Goal: Task Accomplishment & Management: Complete application form

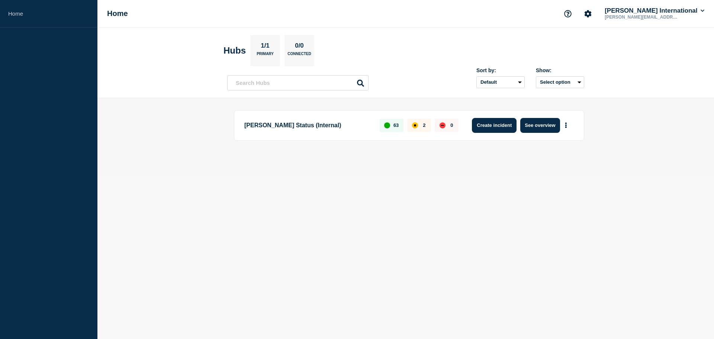
click at [502, 126] on button "Create incident" at bounding box center [494, 125] width 45 height 15
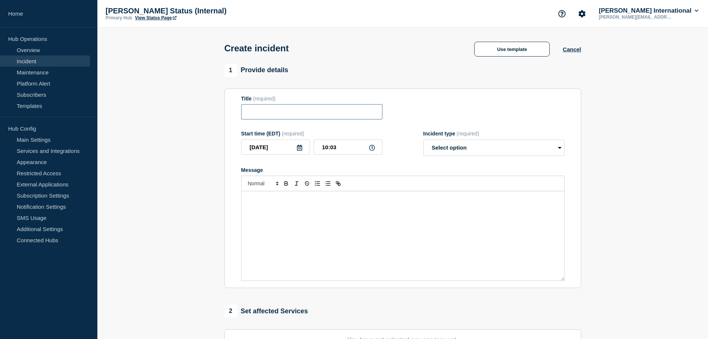
click at [272, 113] on input "Title" at bounding box center [311, 111] width 141 height 15
click at [260, 112] on input "Title" at bounding box center [311, 111] width 141 height 15
paste input "CARM2025-09-25 – Unexpected Delay of Statement of Account"
type input "CARM2025-09-25 – Unexpected Delay of Statement of Account"
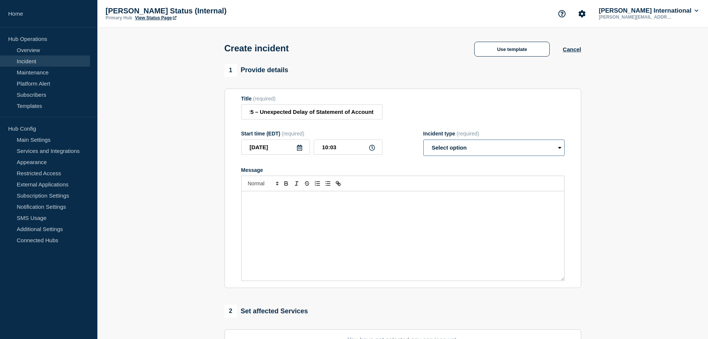
scroll to position [0, 0]
click at [486, 151] on select "Select option Investigating Identified Monitoring" at bounding box center [493, 147] width 141 height 16
select select "identified"
click at [423, 141] on select "Select option Investigating Identified Monitoring" at bounding box center [493, 147] width 141 height 16
click at [287, 200] on p "Message" at bounding box center [403, 199] width 312 height 7
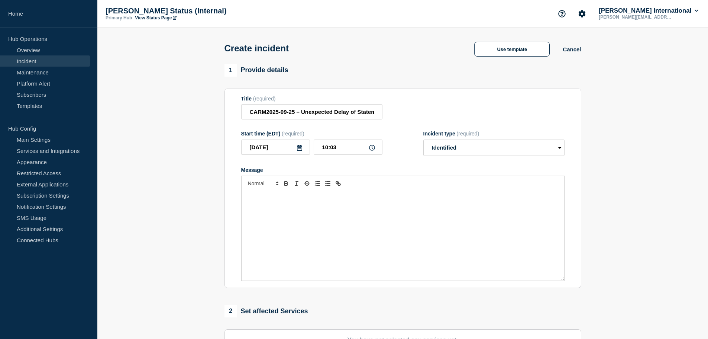
click at [274, 209] on div "Message" at bounding box center [403, 235] width 323 height 89
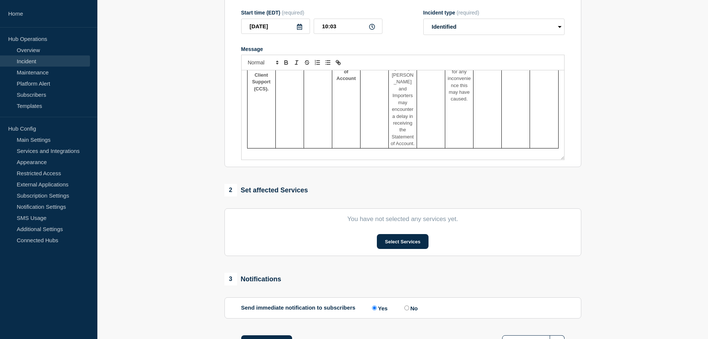
scroll to position [141, 0]
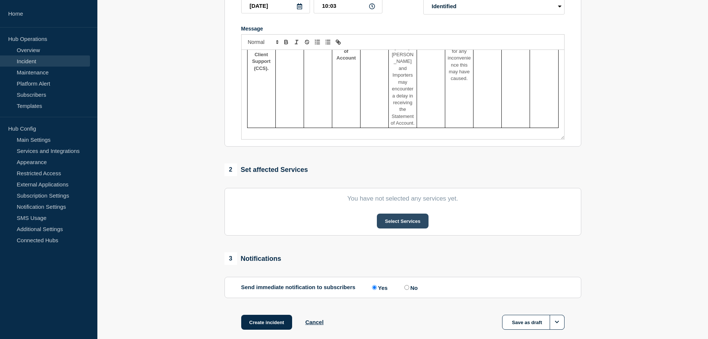
click at [396, 219] on button "Select Services" at bounding box center [403, 220] width 52 height 15
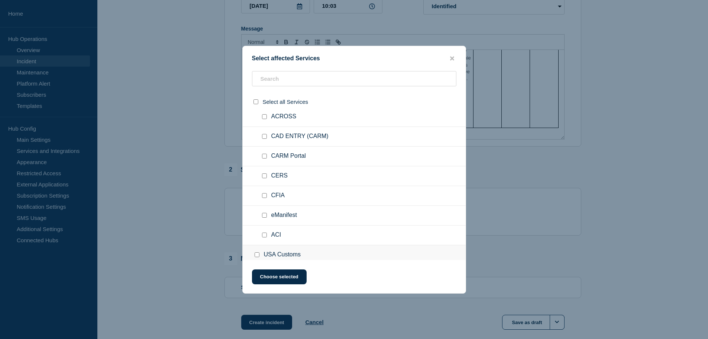
scroll to position [1140, 0]
click at [265, 160] on div at bounding box center [266, 157] width 11 height 7
click at [265, 158] on input "Miscellaneous checkbox" at bounding box center [264, 157] width 5 height 5
checkbox input "true"
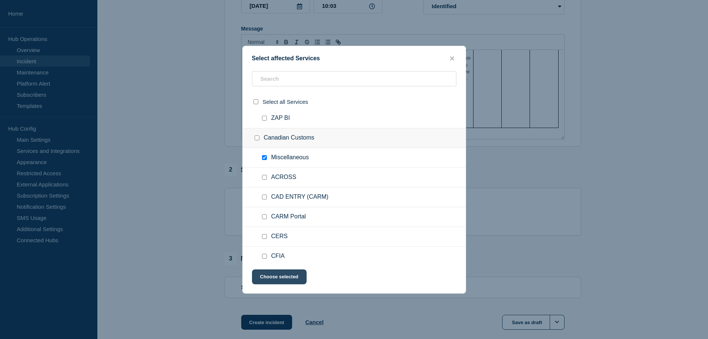
scroll to position [141, 0]
click at [275, 275] on button "Choose selected" at bounding box center [279, 276] width 55 height 15
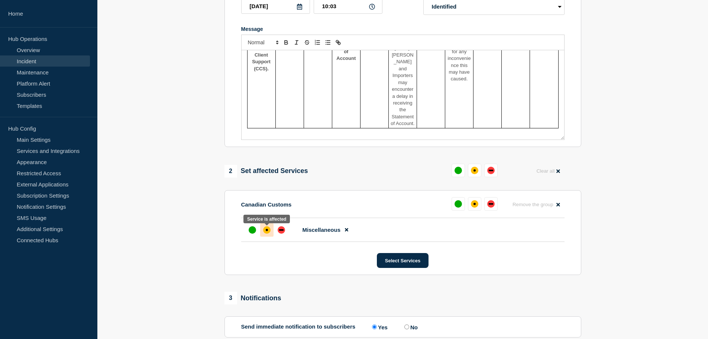
click at [267, 231] on div "affected" at bounding box center [267, 230] width 2 height 2
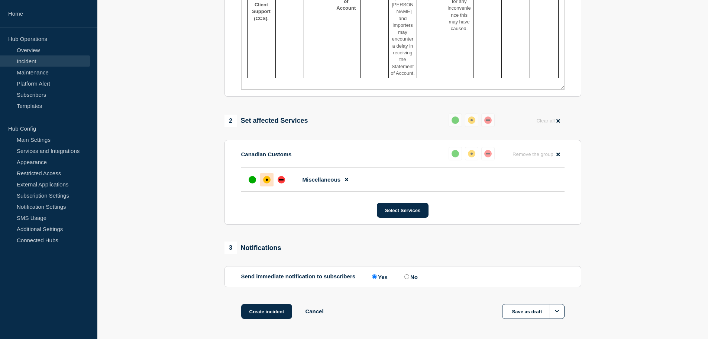
scroll to position [221, 0]
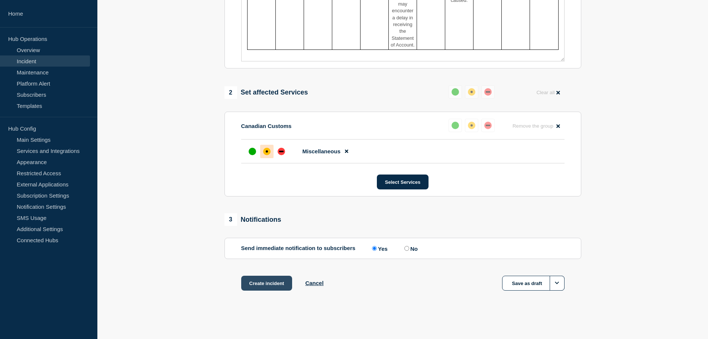
click at [280, 284] on button "Create incident" at bounding box center [266, 282] width 51 height 15
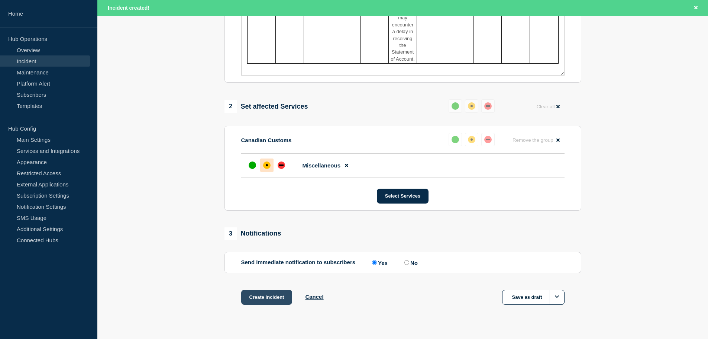
scroll to position [237, 0]
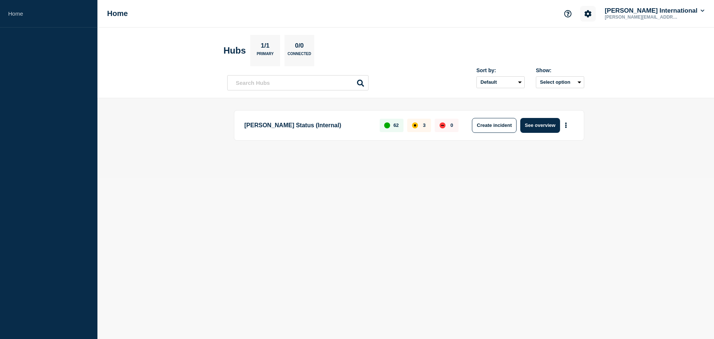
click at [591, 13] on icon "Account settings" at bounding box center [587, 13] width 7 height 7
click at [543, 123] on button "See overview" at bounding box center [539, 125] width 39 height 15
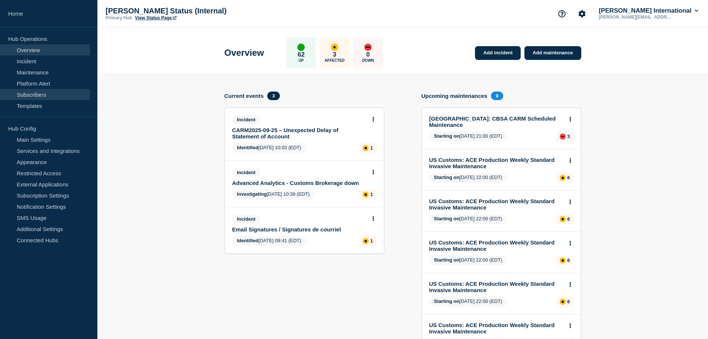
click at [31, 92] on link "Subscribers" at bounding box center [45, 94] width 90 height 11
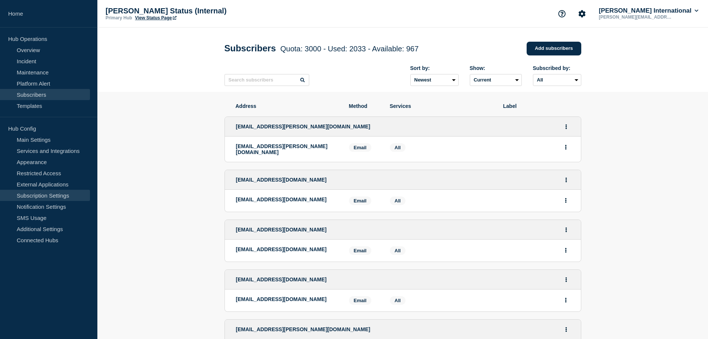
click at [40, 195] on link "Subscription Settings" at bounding box center [45, 195] width 90 height 11
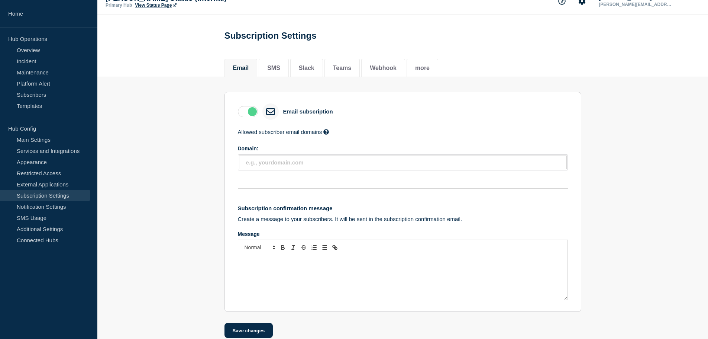
scroll to position [26, 0]
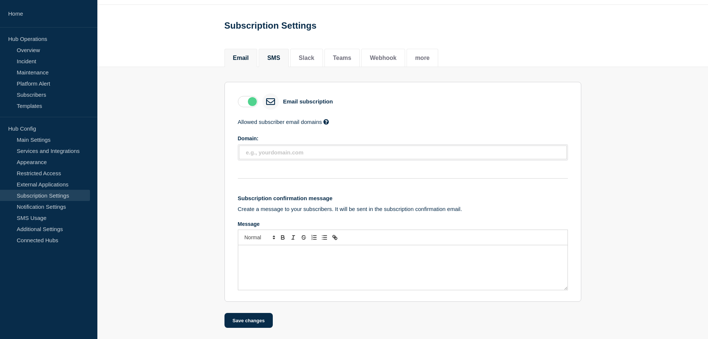
click at [273, 59] on button "SMS" at bounding box center [273, 58] width 13 height 7
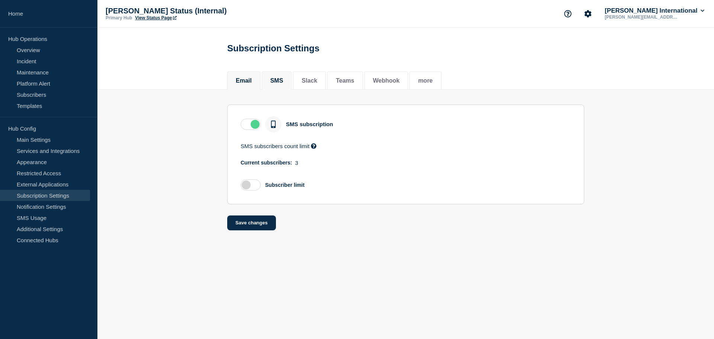
click at [246, 78] on button "Email" at bounding box center [244, 80] width 16 height 7
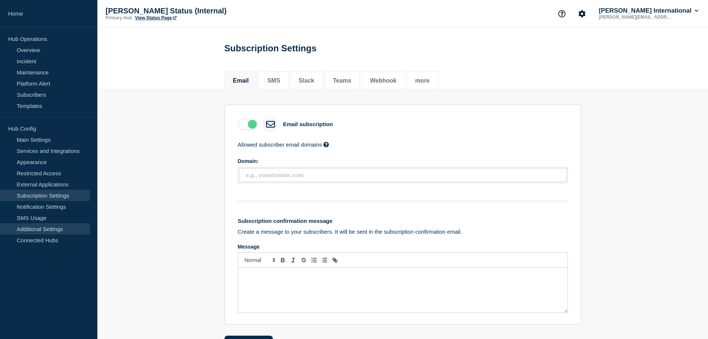
click at [40, 230] on link "Additional Settings" at bounding box center [45, 228] width 90 height 11
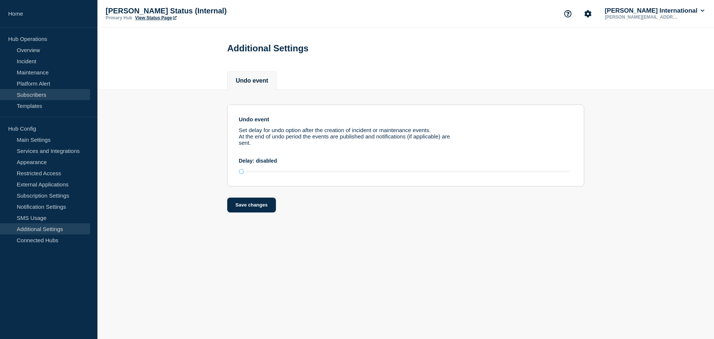
click at [28, 93] on link "Subscribers" at bounding box center [45, 94] width 90 height 11
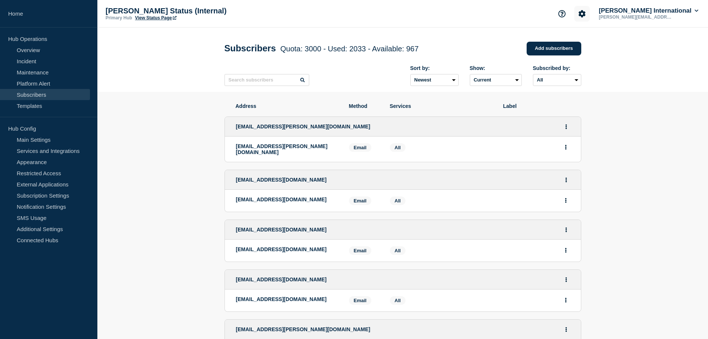
click at [586, 11] on icon "Account settings" at bounding box center [581, 13] width 7 height 7
click at [28, 52] on link "Overview" at bounding box center [45, 49] width 90 height 11
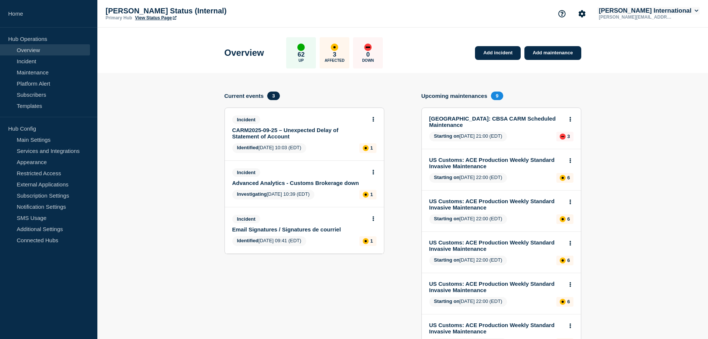
click at [693, 8] on button "[PERSON_NAME] International" at bounding box center [648, 10] width 103 height 7
click at [652, 71] on link "User settings" at bounding box center [652, 71] width 33 height 6
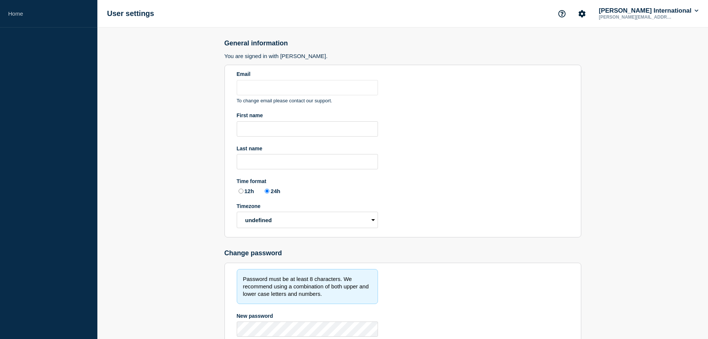
type input "[PERSON_NAME][EMAIL_ADDRESS][PERSON_NAME][DOMAIN_NAME]"
radio input "true"
select select "hub"
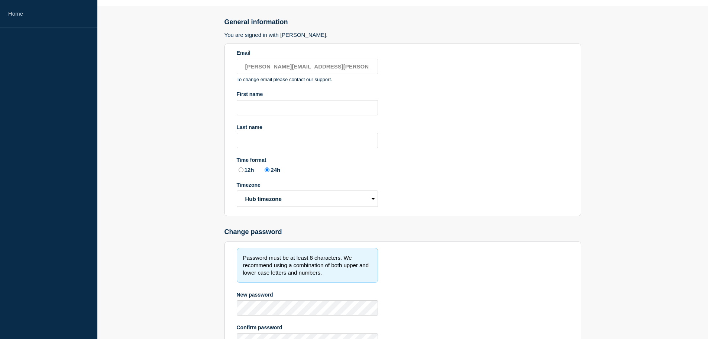
scroll to position [91, 0]
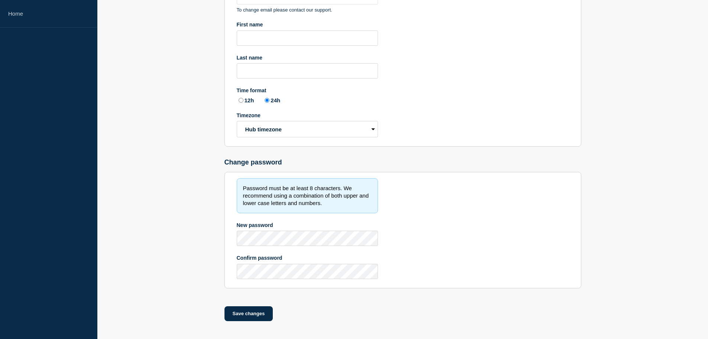
click at [196, 194] on main "General information You are signed in with [PERSON_NAME]. Email [PERSON_NAME][E…" at bounding box center [402, 138] width 611 height 402
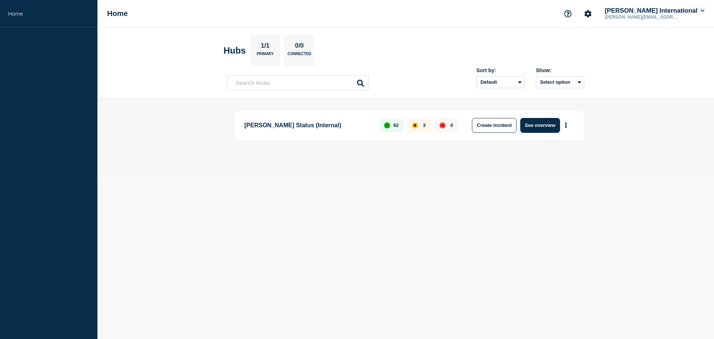
click at [679, 8] on button "[PERSON_NAME] International" at bounding box center [654, 10] width 103 height 7
click at [571, 13] on icon "Support" at bounding box center [567, 13] width 7 height 7
click at [588, 43] on link "Help Guides" at bounding box center [586, 44] width 31 height 6
click at [29, 15] on link "Home" at bounding box center [48, 14] width 97 height 28
click at [545, 125] on button "See overview" at bounding box center [539, 125] width 39 height 15
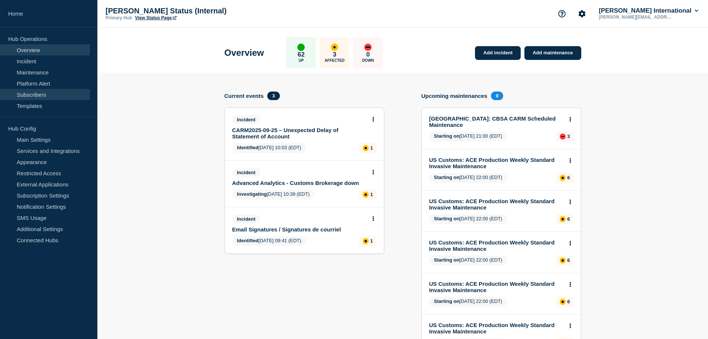
click at [33, 94] on link "Subscribers" at bounding box center [45, 94] width 90 height 11
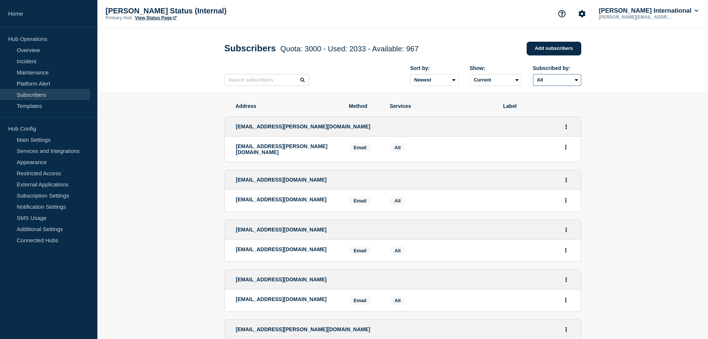
click at [578, 81] on select "All Email SMS Teams" at bounding box center [557, 80] width 48 height 12
click at [577, 81] on select "All Email SMS Teams" at bounding box center [557, 80] width 48 height 12
click at [454, 82] on select "Newest Oldest" at bounding box center [434, 80] width 48 height 12
click at [502, 80] on select "Current Deleted Recently deleted" at bounding box center [496, 80] width 52 height 12
click at [470, 75] on select "Current Deleted Recently deleted" at bounding box center [496, 80] width 52 height 12
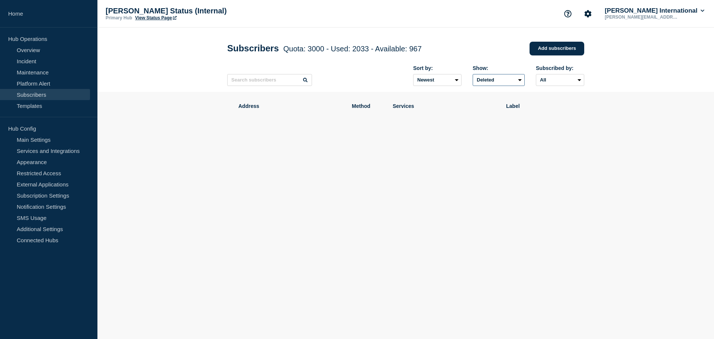
click at [513, 82] on select "Current Deleted Recently deleted" at bounding box center [498, 80] width 52 height 12
select select "false"
click at [472, 75] on select "Current Deleted Recently deleted" at bounding box center [498, 80] width 52 height 12
click at [512, 82] on select "Current Deleted Recently deleted" at bounding box center [498, 80] width 52 height 12
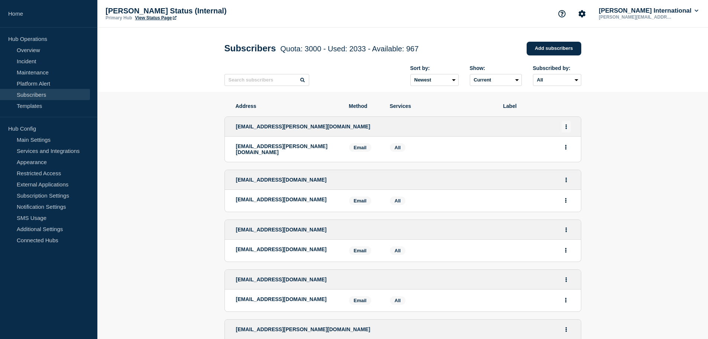
click at [566, 126] on icon "Actions" at bounding box center [565, 126] width 1 height 5
click at [565, 148] on link "Edit" at bounding box center [563, 148] width 8 height 6
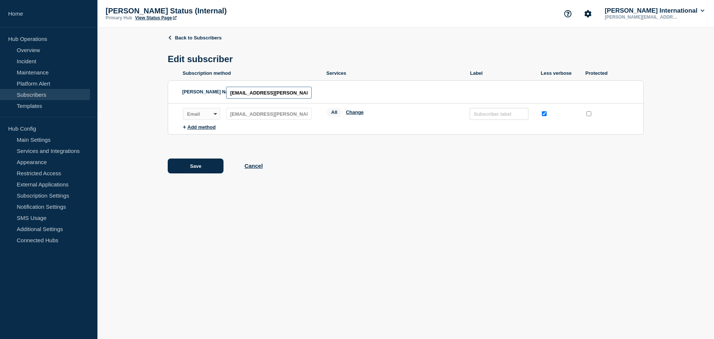
scroll to position [0, 4]
drag, startPoint x: 301, startPoint y: 95, endPoint x: 329, endPoint y: 96, distance: 28.6
click at [329, 96] on header "SAML Name ID: diazangel.jenny@delmarcargo.com" at bounding box center [405, 92] width 475 height 23
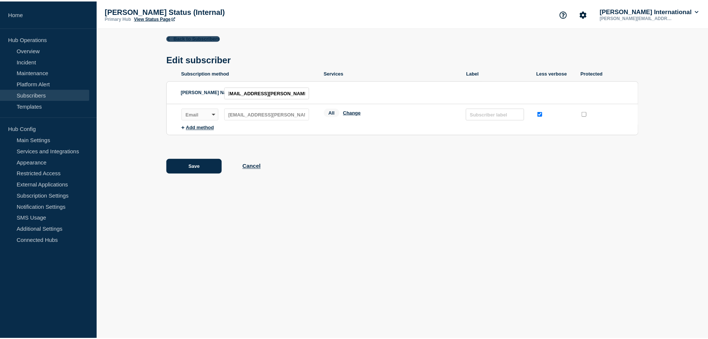
scroll to position [0, 0]
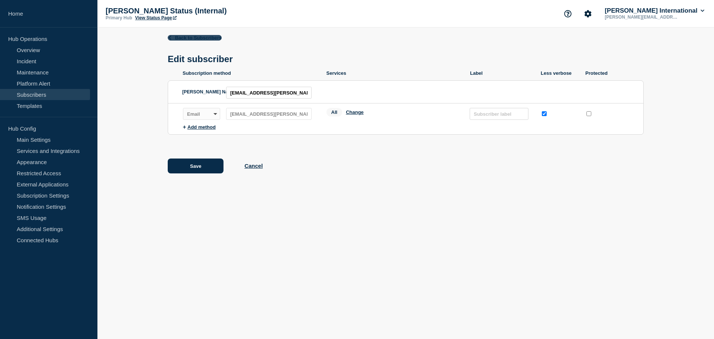
click at [202, 37] on link "Back to Subscribers" at bounding box center [195, 38] width 54 height 6
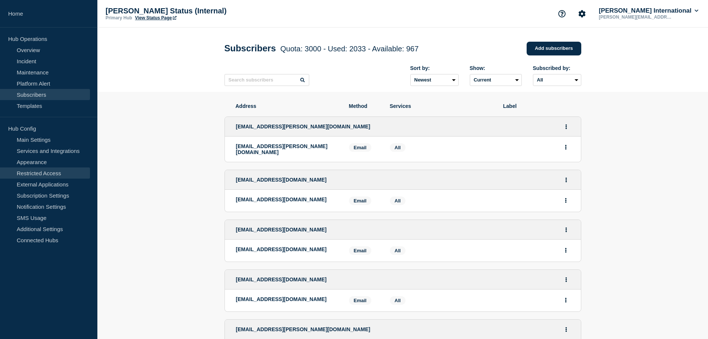
click at [38, 174] on link "Restricted Access" at bounding box center [45, 172] width 90 height 11
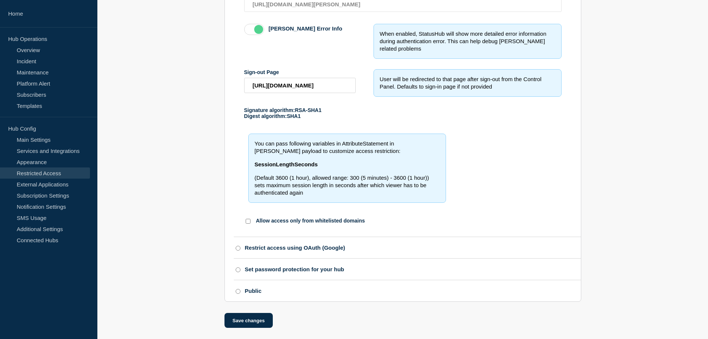
scroll to position [346, 0]
click at [54, 181] on link "External Applications" at bounding box center [45, 183] width 90 height 11
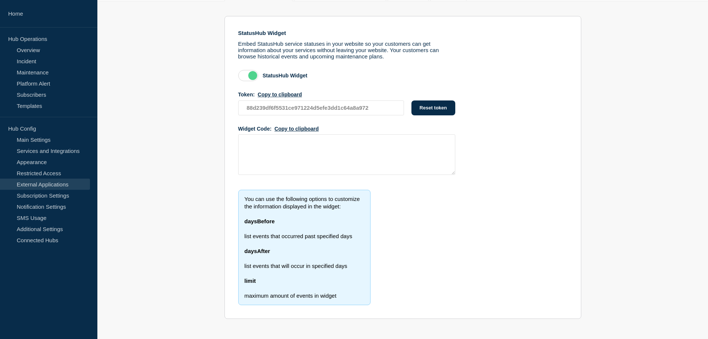
scroll to position [94, 0]
